Goal: Use online tool/utility: Utilize a website feature to perform a specific function

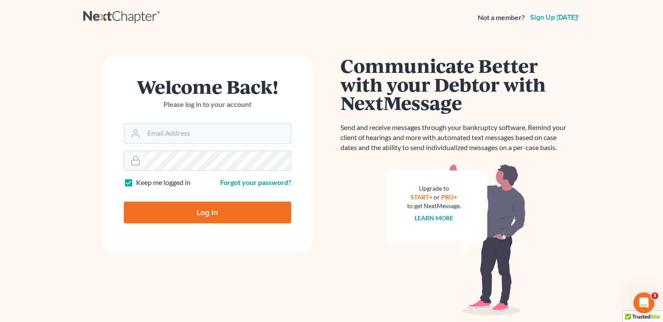
type input "[PERSON_NAME][EMAIL_ADDRESS][DOMAIN_NAME]"
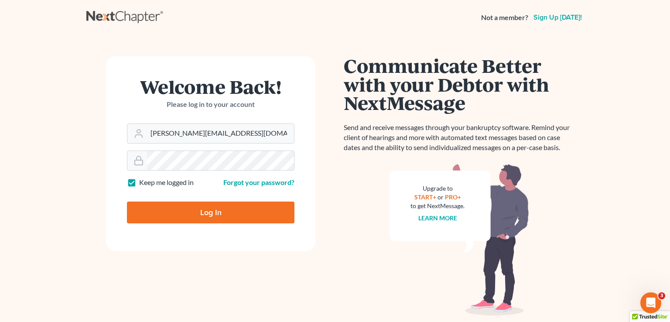
click at [247, 217] on input "Log In" at bounding box center [210, 212] width 167 height 22
type input "Thinking..."
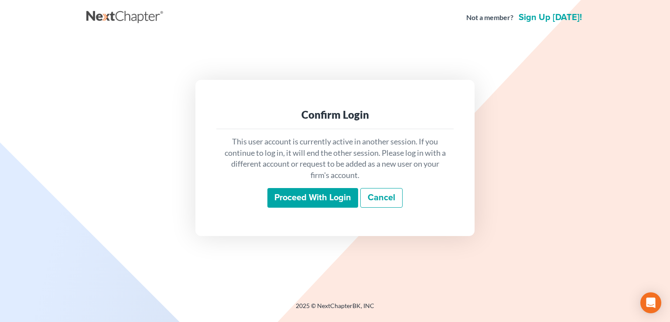
click at [289, 196] on input "Proceed with login" at bounding box center [312, 198] width 91 height 20
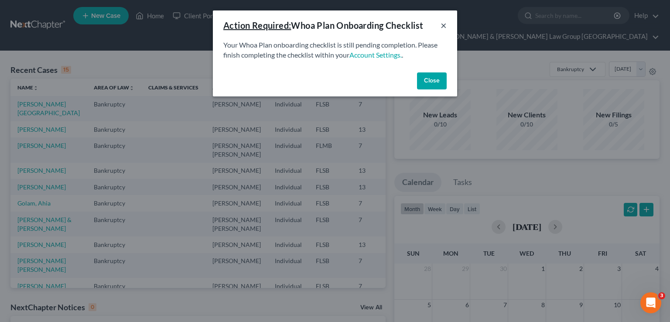
click at [442, 27] on button "×" at bounding box center [443, 25] width 6 height 10
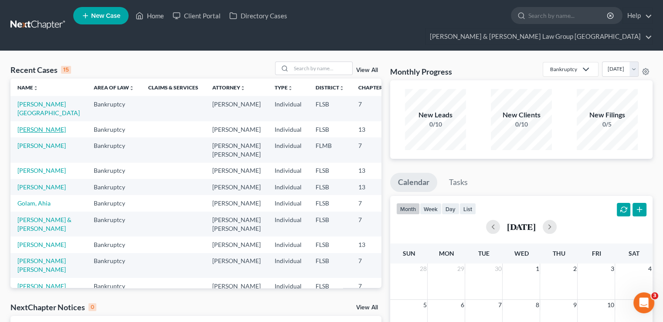
click at [37, 126] on link "Slaughter, Destenie" at bounding box center [41, 129] width 48 height 7
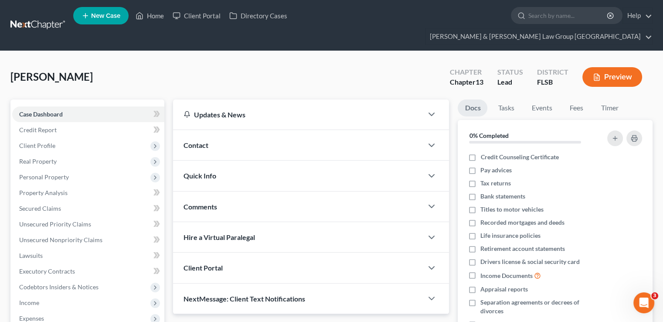
scroll to position [157, 0]
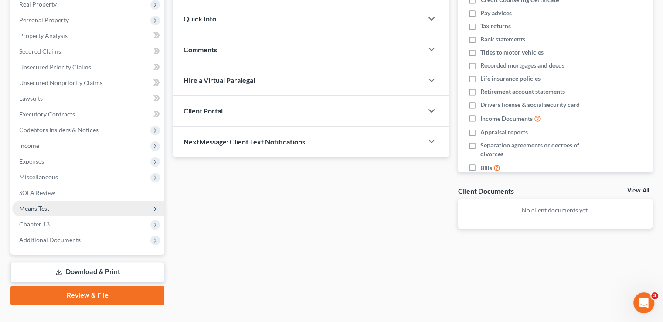
click at [62, 201] on span "Means Test" at bounding box center [88, 209] width 152 height 16
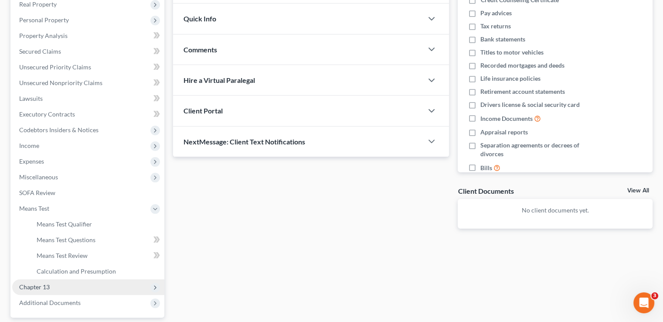
click at [54, 279] on span "Chapter 13" at bounding box center [88, 287] width 152 height 16
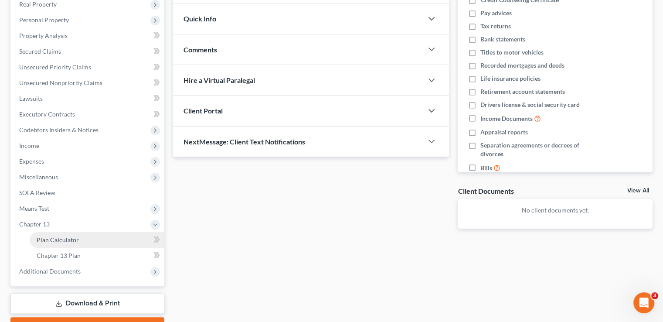
click at [67, 236] on span "Plan Calculator" at bounding box center [58, 239] width 42 height 7
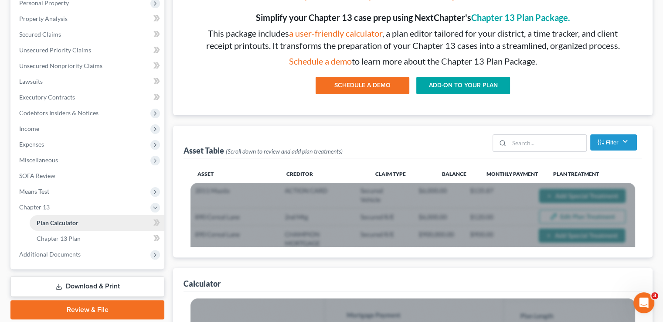
scroll to position [174, 0]
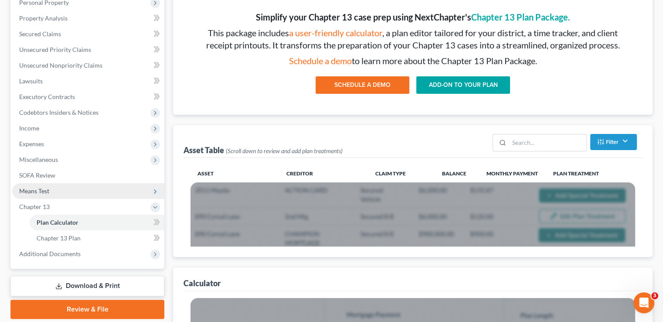
click at [59, 183] on span "Means Test" at bounding box center [88, 191] width 152 height 16
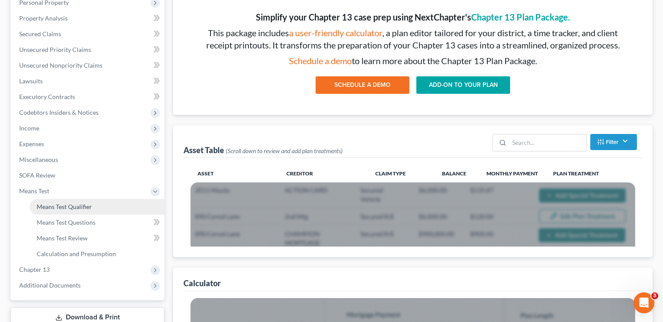
click at [54, 203] on span "Means Test Qualifier" at bounding box center [64, 206] width 55 height 7
